Goal: Information Seeking & Learning: Understand process/instructions

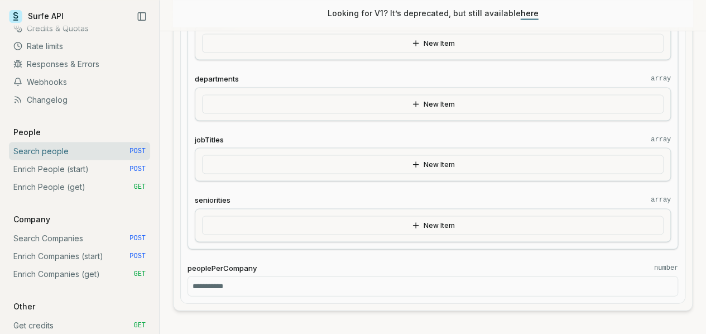
scroll to position [1035, 0]
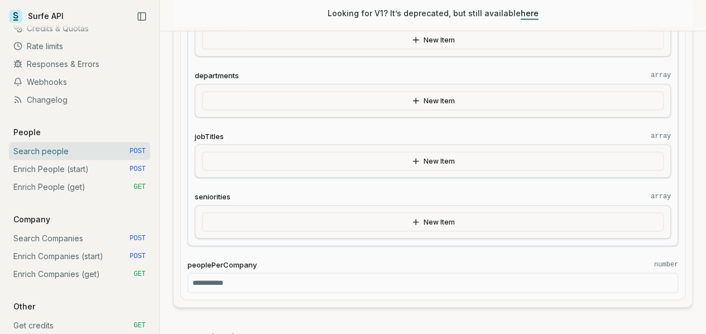
drag, startPoint x: 490, startPoint y: 99, endPoint x: 540, endPoint y: 334, distance: 240.2
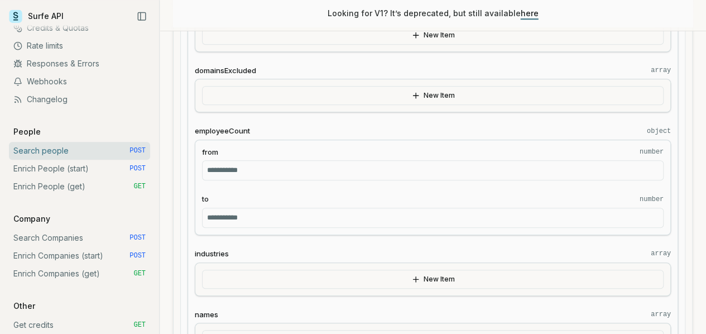
scroll to position [294, 0]
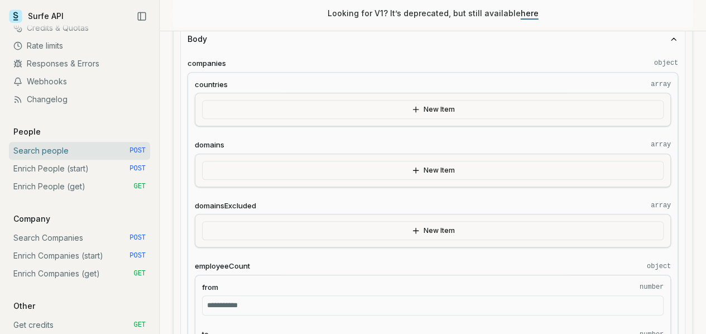
drag, startPoint x: 476, startPoint y: 199, endPoint x: 489, endPoint y: 101, distance: 98.9
copy code "{ "companies": { "countries": [ "fr" ], "domains": [ "[DOMAIN_NAME]" ], "domain…"
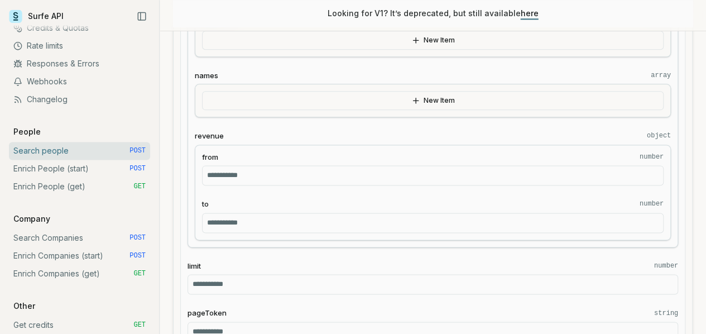
scroll to position [668, 0]
drag, startPoint x: 675, startPoint y: 226, endPoint x: 665, endPoint y: 279, distance: 53.9
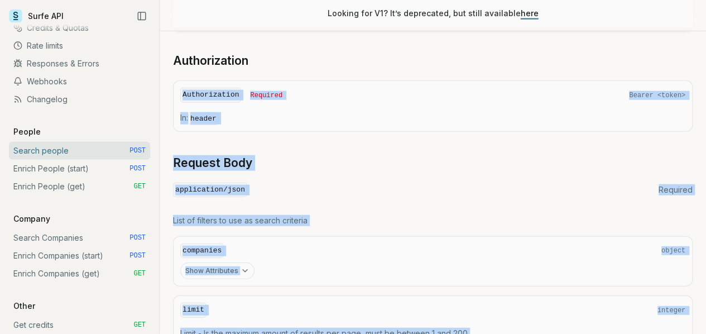
scroll to position [1310, 0]
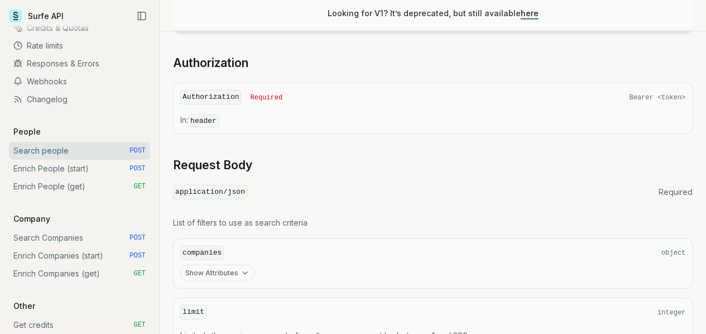
drag, startPoint x: 547, startPoint y: 216, endPoint x: 539, endPoint y: 247, distance: 32.1
copy code "[ "Founder", "C-Level" ]"
